Goal: Transaction & Acquisition: Purchase product/service

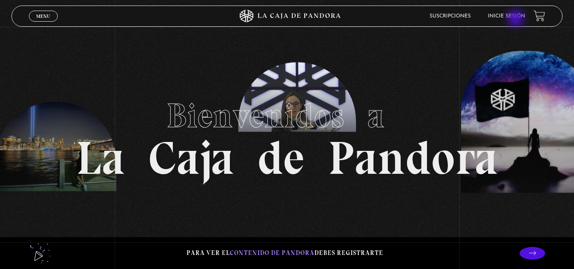
click at [517, 19] on li "Inicie sesión" at bounding box center [506, 15] width 37 height 13
click at [512, 17] on link "Inicie sesión" at bounding box center [506, 16] width 37 height 5
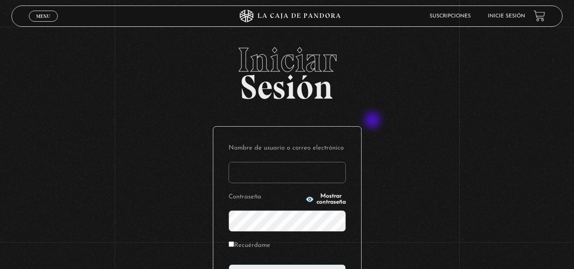
scroll to position [104, 0]
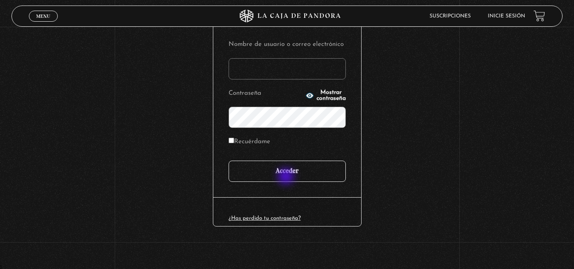
type input "mjslezama@gmail.com"
click at [287, 177] on input "Acceder" at bounding box center [287, 171] width 117 height 21
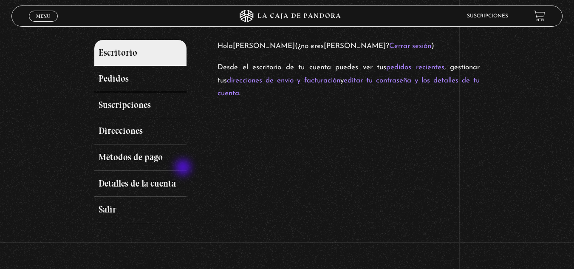
scroll to position [87, 0]
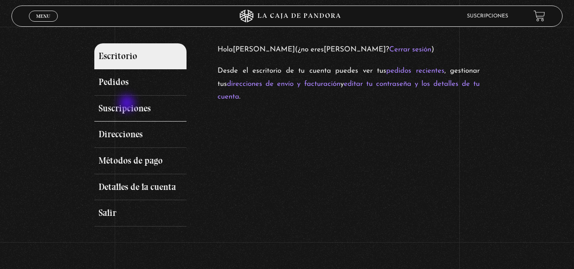
click at [128, 104] on link "Suscripciones" at bounding box center [140, 109] width 93 height 26
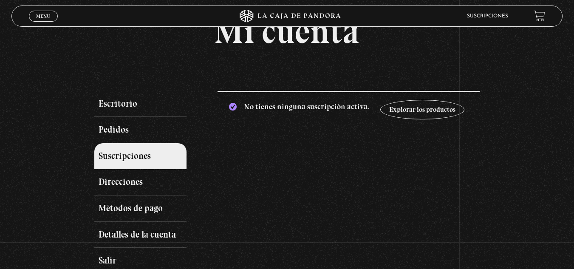
scroll to position [40, 0]
click at [144, 134] on link "Pedidos" at bounding box center [140, 129] width 93 height 26
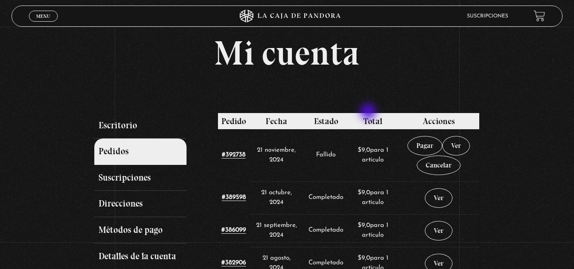
scroll to position [38, 0]
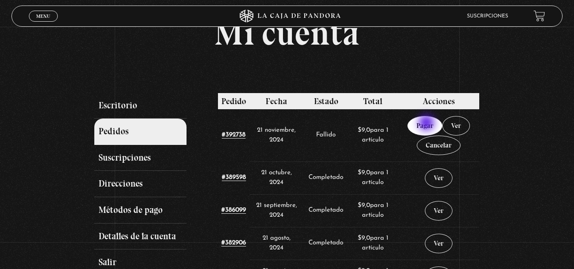
click at [428, 124] on link "Pagar" at bounding box center [425, 126] width 35 height 20
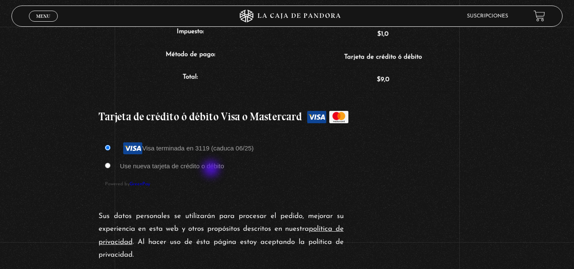
scroll to position [225, 0]
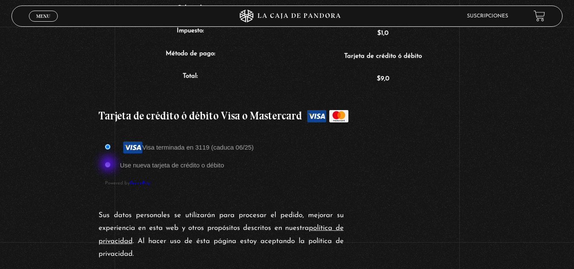
click at [109, 164] on input "Use nueva tarjeta de crédito o débito" at bounding box center [108, 165] width 6 height 6
radio input "true"
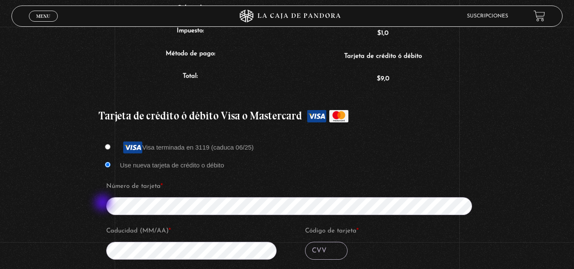
click at [104, 204] on div "Visa terminada en 3119 (caduca 06/25) Use nueva tarjeta de crédito o débito Núm…" at bounding box center [287, 243] width 377 height 221
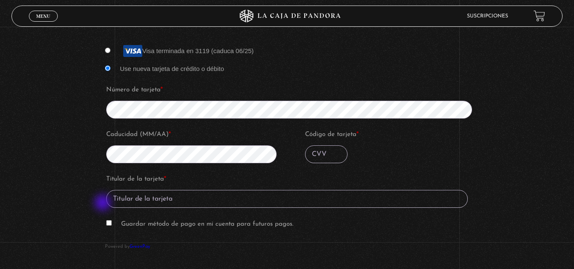
scroll to position [322, 0]
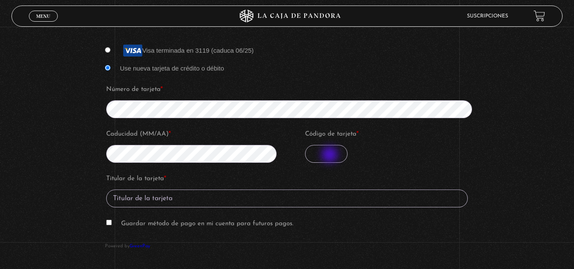
click at [331, 156] on input "Código de tarjeta *" at bounding box center [326, 154] width 42 height 18
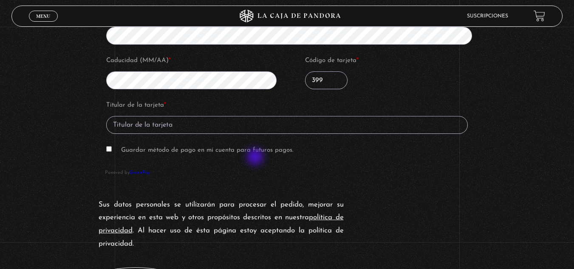
scroll to position [397, 0]
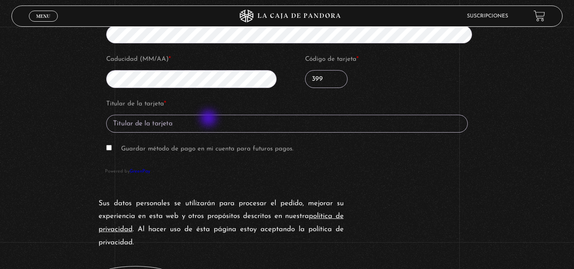
type input "399"
click at [210, 119] on input "Titular de la tarjeta *" at bounding box center [287, 124] width 362 height 18
type input "MARIA SOLANO L."
click at [113, 147] on p "Guardar método de pago en mi cuenta para futuros pagos." at bounding box center [287, 149] width 364 height 16
click at [112, 149] on input "Guardar método de pago en mi cuenta para futuros pagos." at bounding box center [109, 148] width 6 height 6
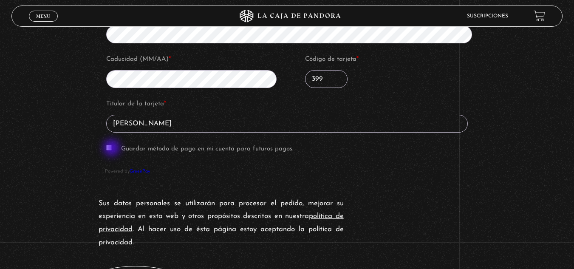
checkbox input "true"
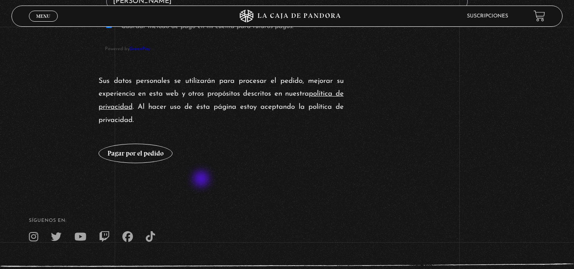
scroll to position [519, 0]
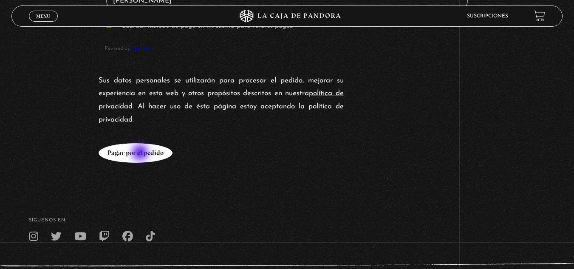
click at [141, 153] on button "Pagar por el pedido" at bounding box center [136, 153] width 74 height 20
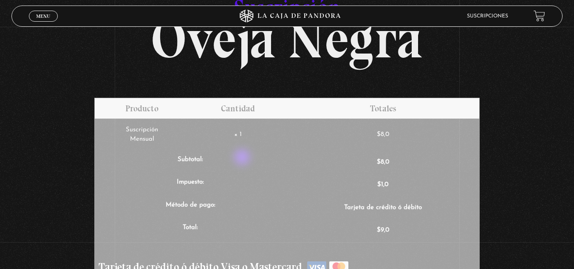
scroll to position [73, 0]
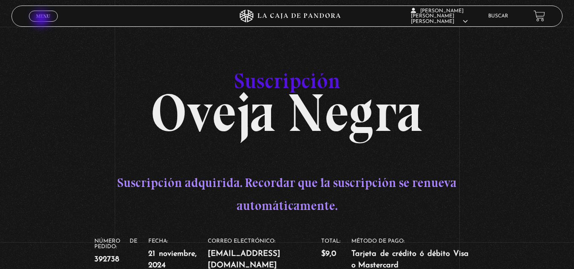
click at [42, 20] on link "Menu Cerrar" at bounding box center [43, 16] width 29 height 11
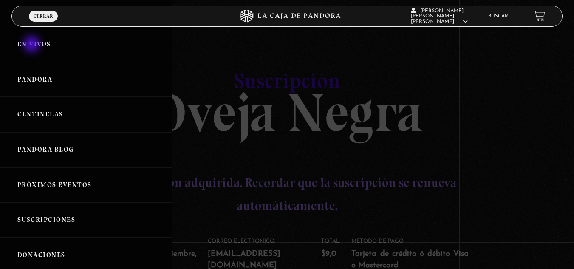
click at [33, 45] on link "En vivos" at bounding box center [86, 44] width 172 height 35
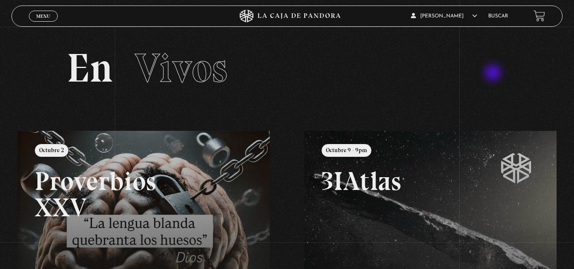
click at [494, 74] on h2 "En Vivos" at bounding box center [287, 68] width 441 height 40
click at [45, 16] on span "Menu" at bounding box center [43, 16] width 14 height 5
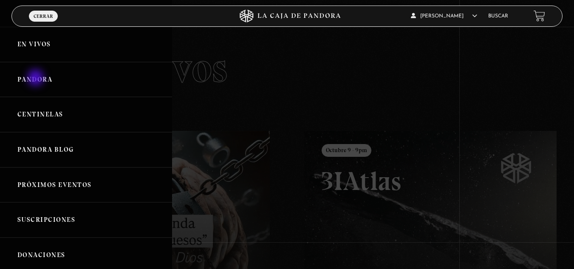
click at [37, 79] on link "Pandora" at bounding box center [86, 79] width 172 height 35
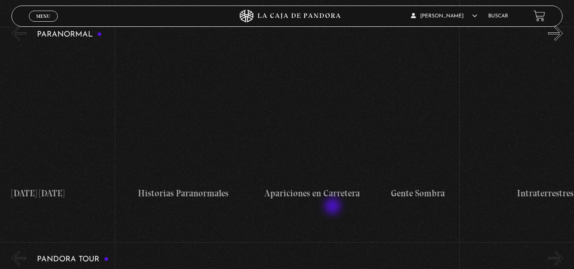
scroll to position [389, 0]
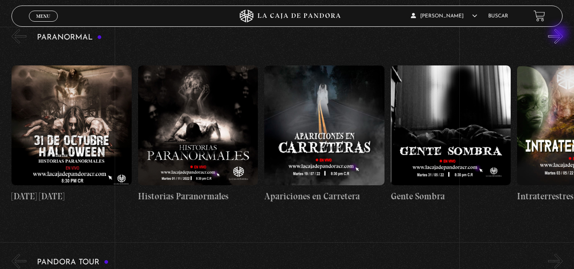
click at [560, 34] on button "»" at bounding box center [555, 36] width 15 height 15
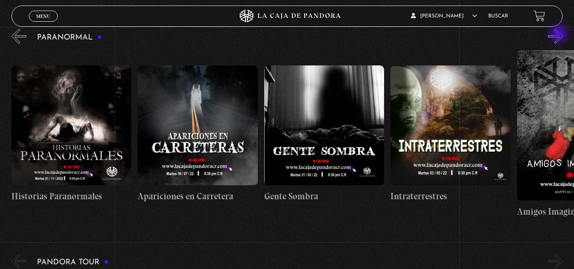
click at [560, 34] on button "»" at bounding box center [555, 36] width 15 height 15
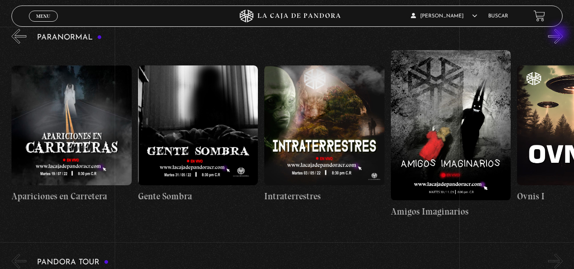
click at [560, 34] on button "»" at bounding box center [555, 36] width 15 height 15
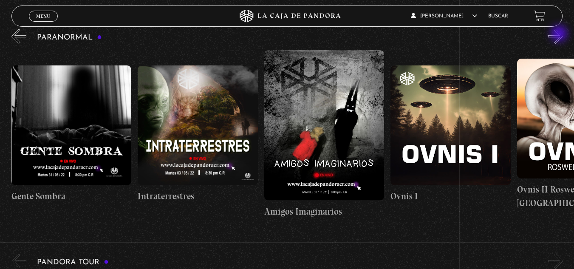
click at [560, 34] on button "»" at bounding box center [555, 36] width 15 height 15
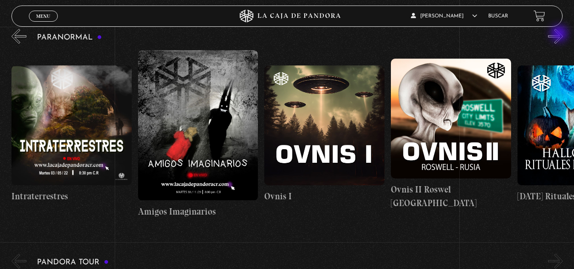
click at [560, 34] on button "»" at bounding box center [555, 36] width 15 height 15
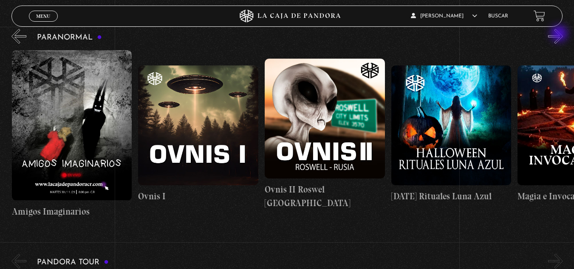
scroll to position [0, 632]
click at [560, 34] on button "»" at bounding box center [555, 36] width 15 height 15
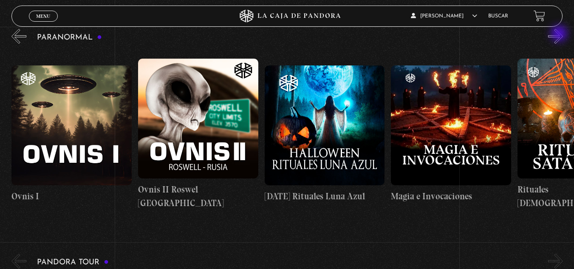
scroll to position [0, 759]
click at [560, 34] on button "»" at bounding box center [555, 36] width 15 height 15
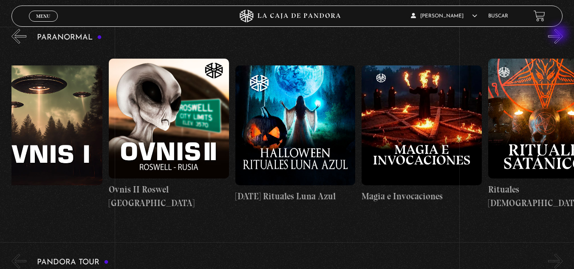
scroll to position [0, 822]
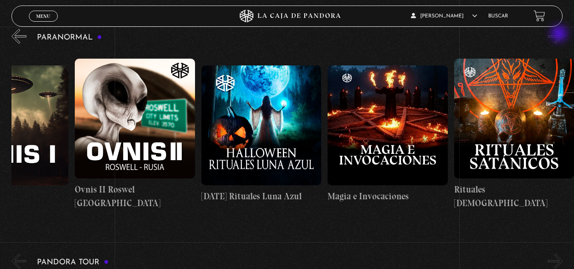
click at [560, 34] on button "»" at bounding box center [555, 36] width 15 height 15
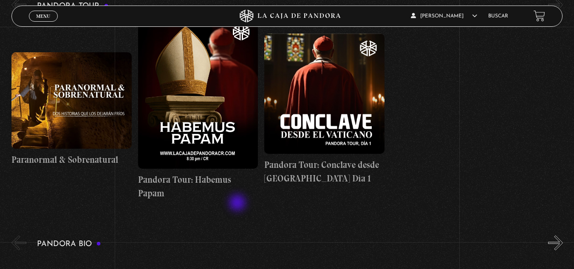
scroll to position [622, 0]
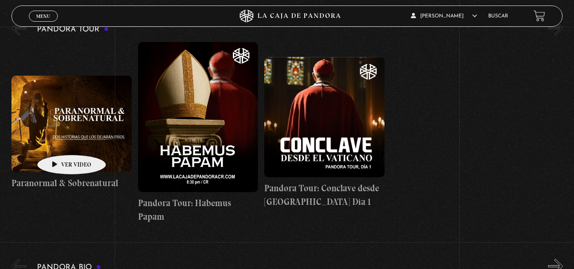
click at [58, 142] on figure at bounding box center [71, 124] width 120 height 96
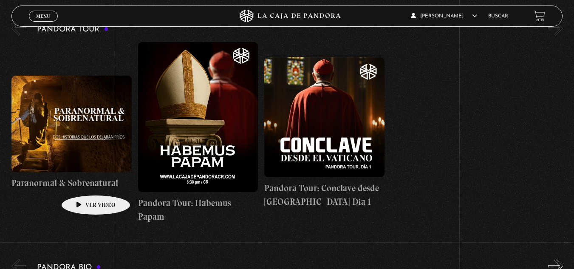
click at [82, 182] on h4 "Paranormal & Sobrenatural" at bounding box center [71, 183] width 120 height 14
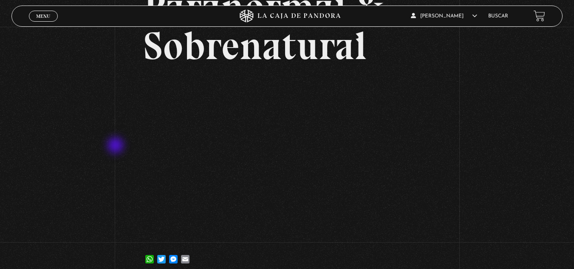
scroll to position [83, 0]
